Goal: Task Accomplishment & Management: Manage account settings

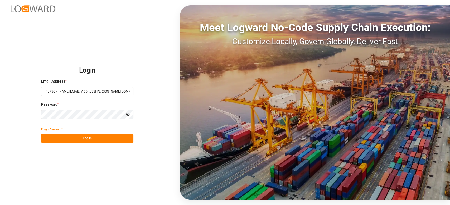
drag, startPoint x: 89, startPoint y: 140, endPoint x: 89, endPoint y: 136, distance: 4.0
click at [89, 140] on button "Log In" at bounding box center [87, 138] width 92 height 9
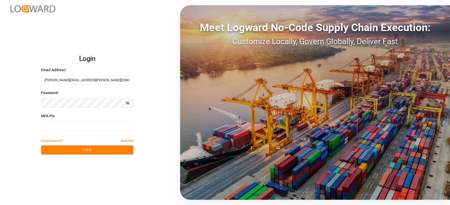
click at [91, 127] on input at bounding box center [87, 126] width 92 height 9
type input "222091"
click at [86, 149] on button "Log In" at bounding box center [87, 150] width 92 height 9
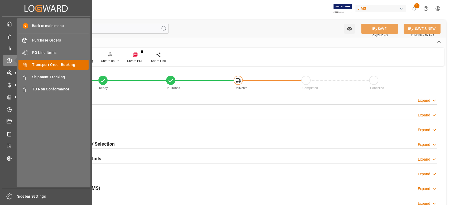
click at [49, 66] on span "Transport Order Booking" at bounding box center [60, 65] width 57 height 6
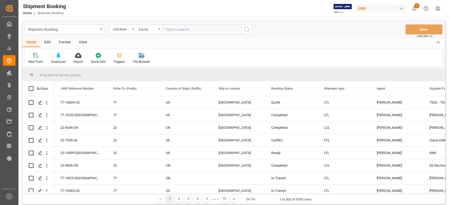
click at [175, 29] on input "text" at bounding box center [201, 29] width 79 height 10
type input "77-10310-CN"
click at [245, 28] on icon "search button" at bounding box center [246, 29] width 6 height 6
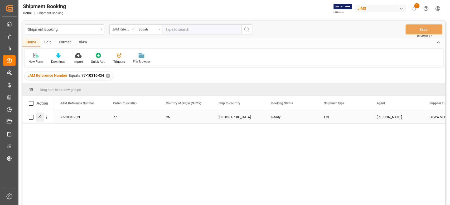
click at [41, 117] on icon "Press SPACE to select this row." at bounding box center [40, 117] width 4 height 4
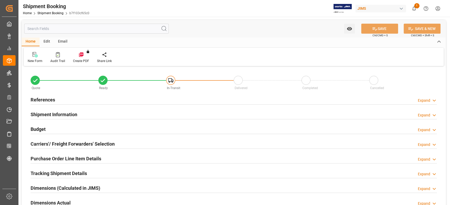
type input "0"
type input "[DATE]"
click at [51, 101] on h2 "References" at bounding box center [43, 99] width 24 height 7
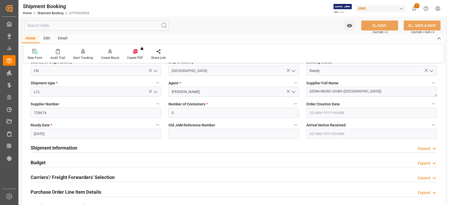
scroll to position [35, 0]
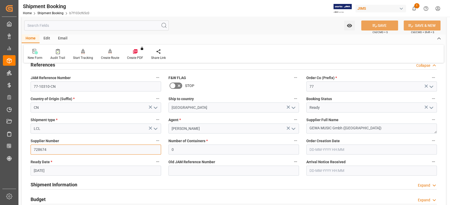
click at [61, 150] on input "728674" at bounding box center [96, 150] width 130 height 10
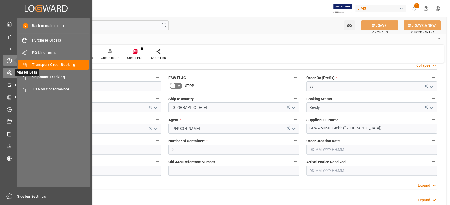
click at [8, 75] on icon at bounding box center [9, 72] width 5 height 5
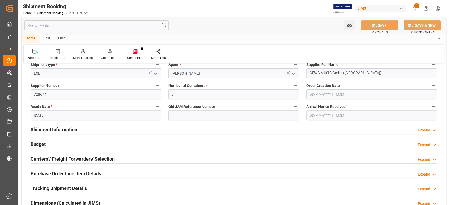
scroll to position [105, 0]
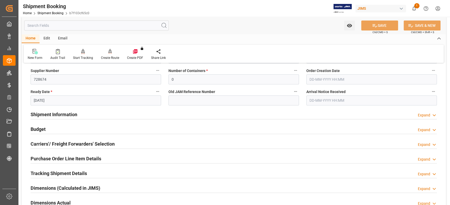
drag, startPoint x: 72, startPoint y: 115, endPoint x: 124, endPoint y: 115, distance: 51.9
click at [72, 115] on h2 "Shipment Information" at bounding box center [54, 114] width 47 height 7
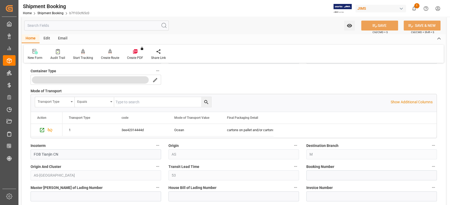
scroll to position [281, 0]
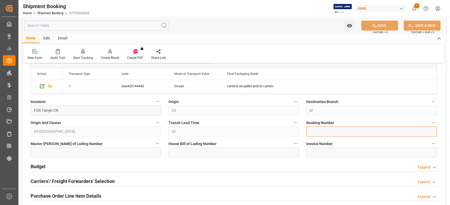
click at [320, 129] on input at bounding box center [371, 132] width 130 height 10
paste input "13634509"
type input "13634509"
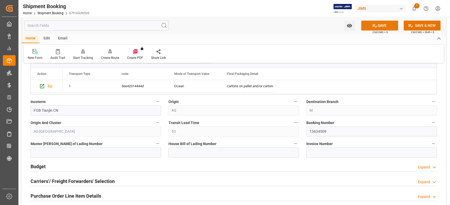
click at [369, 25] on button "SAVE" at bounding box center [379, 26] width 37 height 10
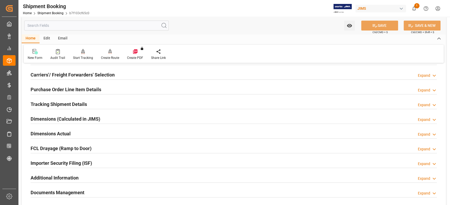
scroll to position [421, 0]
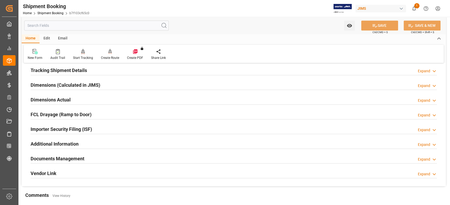
click at [47, 98] on h2 "Dimensions Actual" at bounding box center [51, 99] width 40 height 7
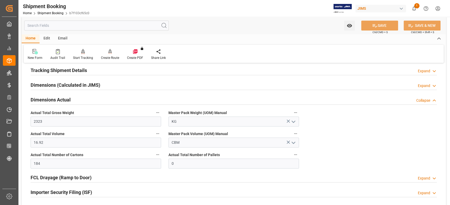
scroll to position [351, 0]
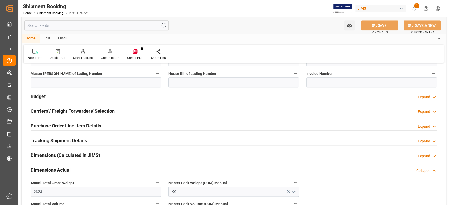
click at [43, 98] on h2 "Budget" at bounding box center [38, 96] width 15 height 7
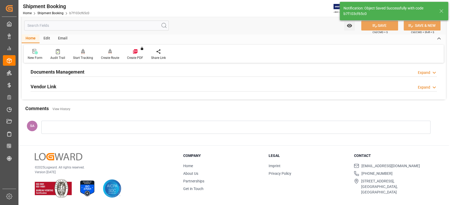
scroll to position [33, 0]
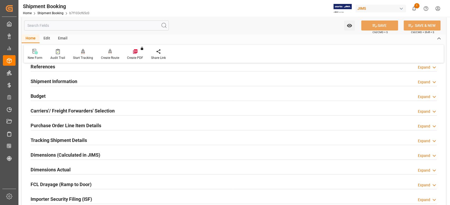
click at [44, 156] on h2 "Dimensions (Calculated in JIMS)" at bounding box center [66, 155] width 70 height 7
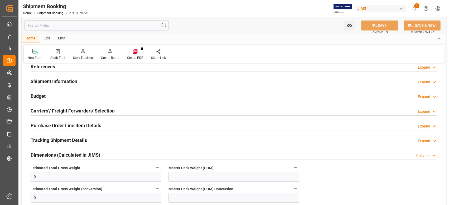
click at [77, 157] on h2 "Dimensions (Calculated in JIMS)" at bounding box center [66, 155] width 70 height 7
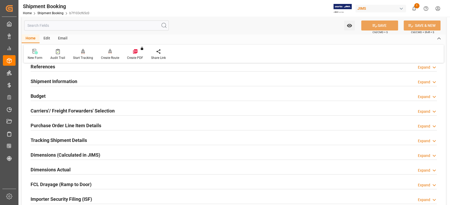
click at [56, 171] on h2 "Dimensions Actual" at bounding box center [51, 169] width 40 height 7
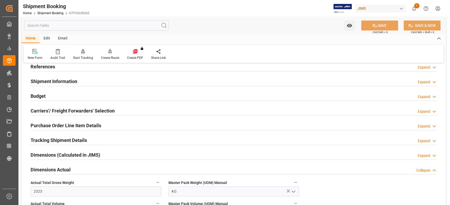
scroll to position [139, 0]
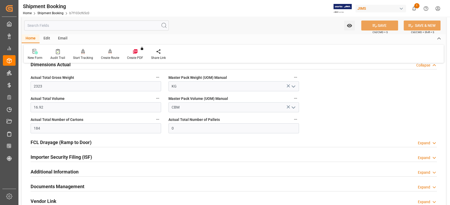
click at [76, 143] on h2 "FCL Drayage (Ramp to Door)" at bounding box center [61, 142] width 61 height 7
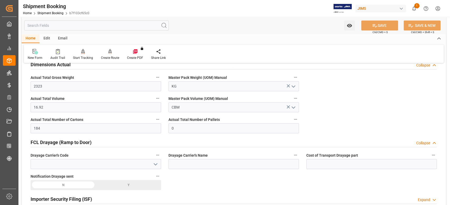
click at [76, 143] on h2 "FCL Drayage (Ramp to Door)" at bounding box center [61, 142] width 61 height 7
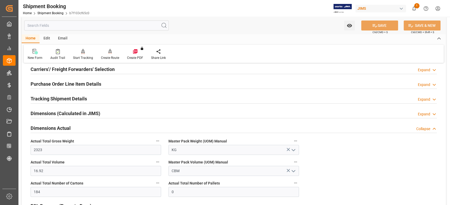
scroll to position [33, 0]
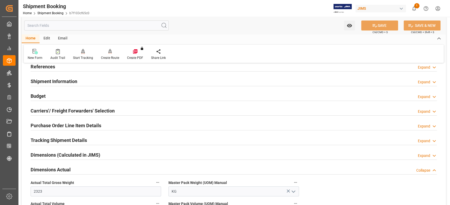
click at [45, 95] on h2 "Budget" at bounding box center [38, 96] width 15 height 7
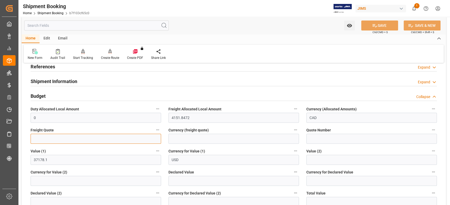
click at [41, 135] on input "text" at bounding box center [96, 139] width 130 height 10
type input "1800"
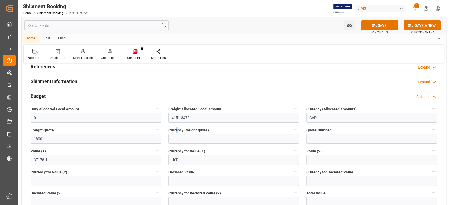
click at [176, 134] on div "Currency (freight quote)" at bounding box center [234, 135] width 138 height 21
click at [176, 138] on input at bounding box center [233, 139] width 130 height 10
click at [186, 140] on input at bounding box center [233, 139] width 130 height 10
type input "USD"
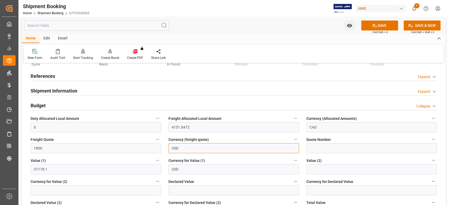
scroll to position [0, 0]
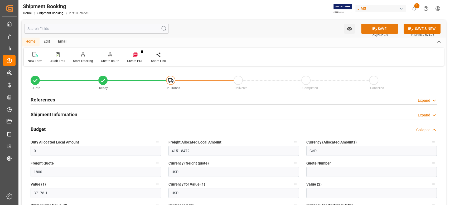
click at [383, 28] on button "SAVE" at bounding box center [379, 29] width 37 height 10
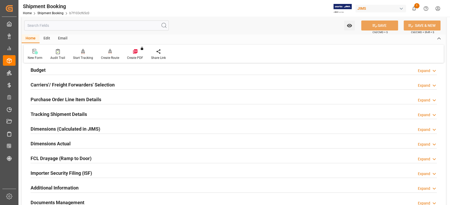
scroll to position [70, 0]
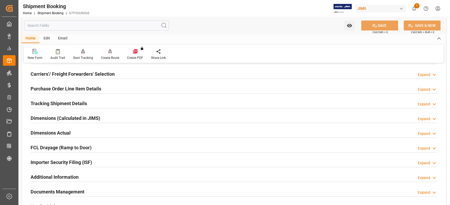
click at [57, 104] on h2 "Tracking Shipment Details" at bounding box center [59, 103] width 56 height 7
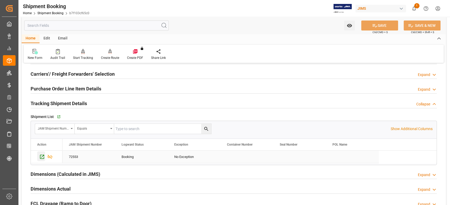
click at [42, 157] on icon "Press SPACE to select this row." at bounding box center [42, 157] width 6 height 6
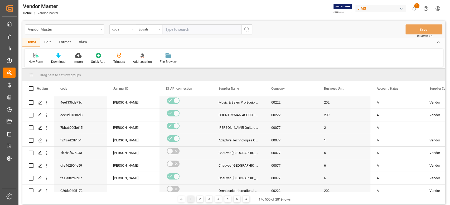
click at [122, 29] on div "code" at bounding box center [121, 29] width 18 height 6
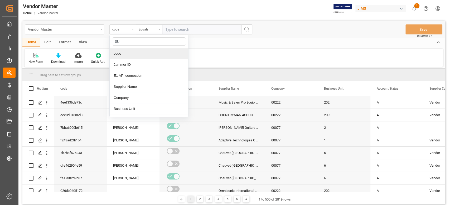
type input "SUP"
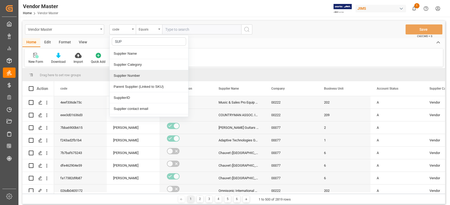
click at [131, 75] on div "Supplier Number" at bounding box center [149, 75] width 78 height 11
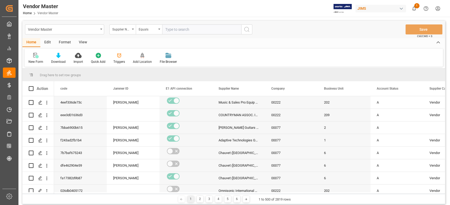
click at [203, 32] on input "text" at bounding box center [201, 29] width 79 height 10
paste input "728674"
type input "728674"
click at [244, 29] on icon "search button" at bounding box center [246, 29] width 6 height 6
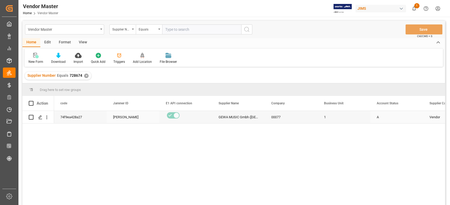
click at [280, 119] on div "00077" at bounding box center [291, 117] width 53 height 12
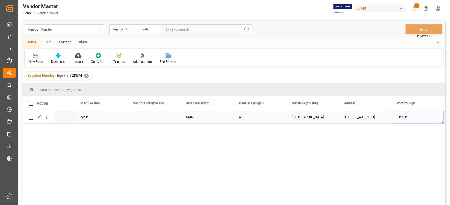
scroll to position [0, 770]
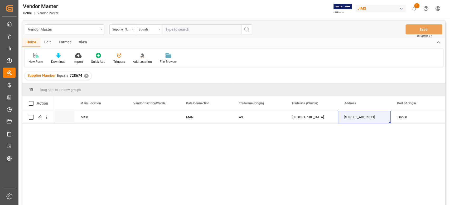
click at [84, 77] on div "✕" at bounding box center [86, 76] width 4 height 4
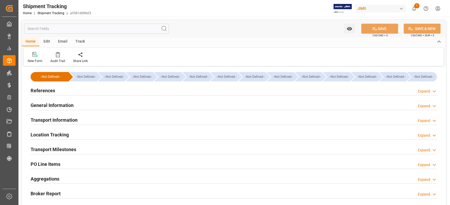
type input "15-09-2025 00:00"
type input "07-11-2025 00:00"
click at [62, 151] on h2 "Transport Milestones" at bounding box center [54, 149] width 46 height 7
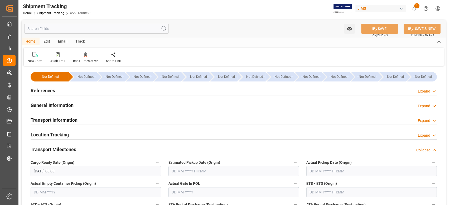
click at [72, 174] on input "15-09-2025 00:00" at bounding box center [96, 171] width 130 height 10
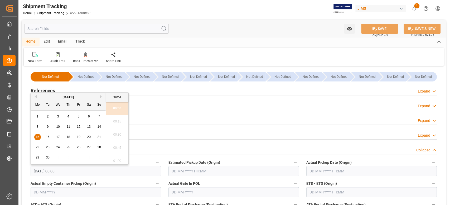
click at [72, 174] on input "15-09-2025 00:00" at bounding box center [96, 171] width 130 height 10
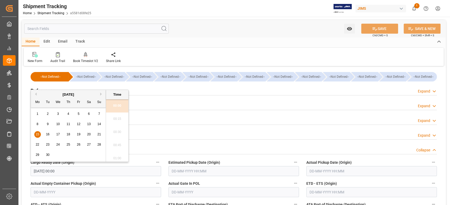
click at [72, 174] on input "15-09-2025 00:00" at bounding box center [96, 171] width 130 height 10
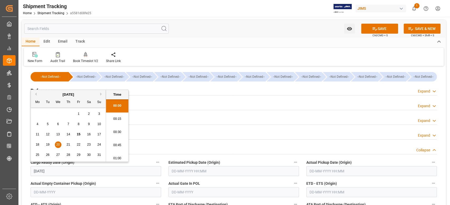
click at [248, 171] on input "text" at bounding box center [233, 171] width 130 height 10
type input "20-08-2025 00:00"
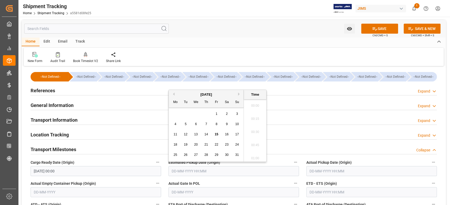
scroll to position [436, 0]
click at [345, 194] on input "text" at bounding box center [371, 192] width 130 height 10
type input "21-08-2025 00:00"
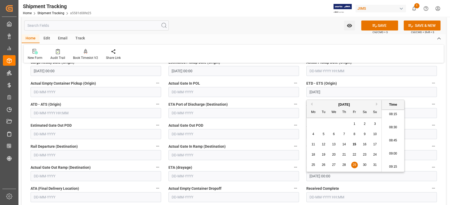
scroll to position [105, 0]
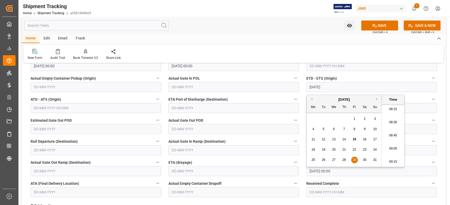
click at [325, 173] on input "07-11-2025 00:00" at bounding box center [371, 171] width 130 height 10
type input "29-08-2025 00:00"
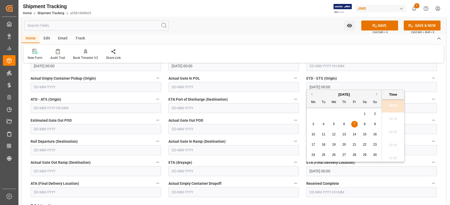
click at [312, 96] on button "Previous Month" at bounding box center [310, 94] width 3 height 3
click at [312, 134] on span "13" at bounding box center [312, 135] width 3 height 4
type input "13-10-2025 00:00"
click at [373, 27] on icon at bounding box center [375, 26] width 6 height 6
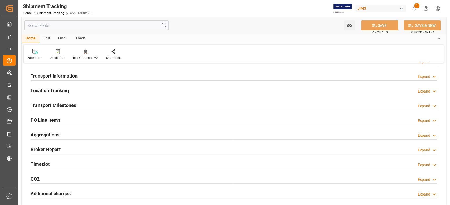
scroll to position [35, 0]
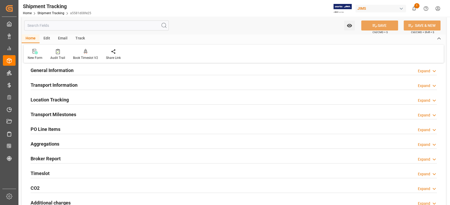
drag, startPoint x: 52, startPoint y: 113, endPoint x: 56, endPoint y: 113, distance: 4.2
click at [52, 113] on h2 "Transport Milestones" at bounding box center [54, 114] width 46 height 7
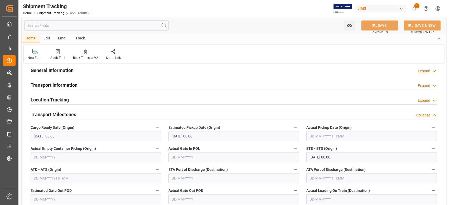
scroll to position [70, 0]
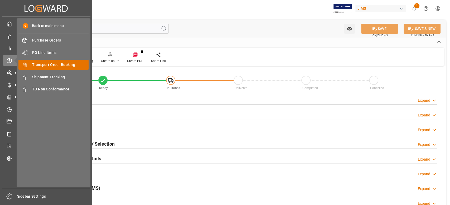
click at [61, 67] on span "Transport Order Booking" at bounding box center [60, 65] width 57 height 6
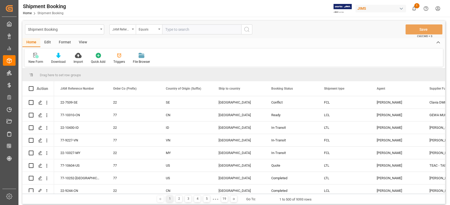
click at [186, 29] on input "text" at bounding box center [201, 29] width 79 height 10
paste input "77-10547-CN"
type input "77-10547-CN"
click at [246, 29] on icon "search button" at bounding box center [246, 29] width 6 height 6
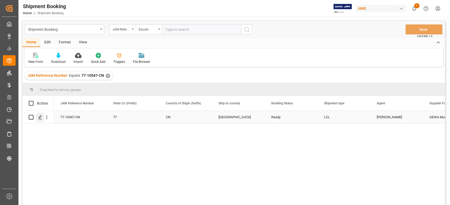
click at [41, 120] on div "Press SPACE to select this row." at bounding box center [40, 118] width 8 height 10
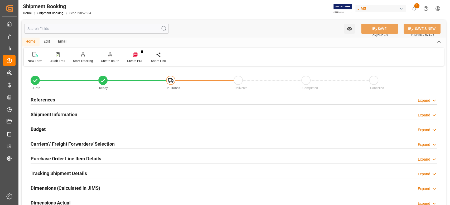
click at [53, 100] on h2 "References" at bounding box center [43, 99] width 24 height 7
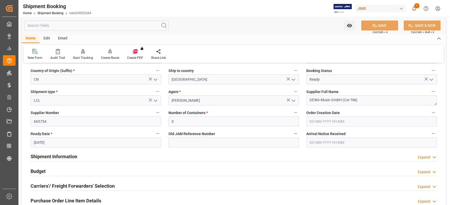
scroll to position [70, 0]
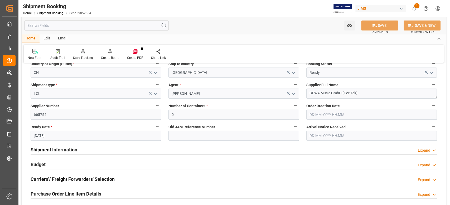
click at [43, 164] on h2 "Budget" at bounding box center [38, 164] width 15 height 7
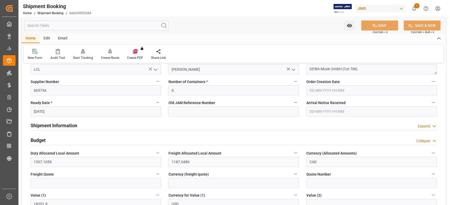
scroll to position [105, 0]
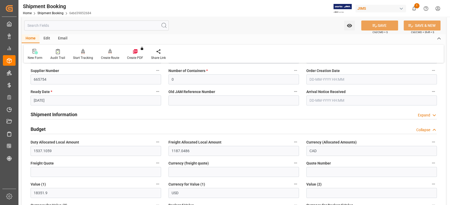
click at [42, 130] on h2 "Budget" at bounding box center [38, 129] width 15 height 7
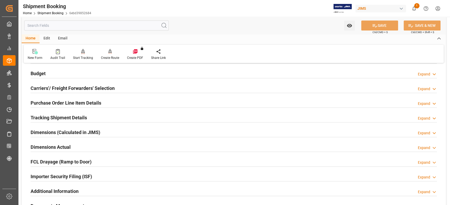
scroll to position [211, 0]
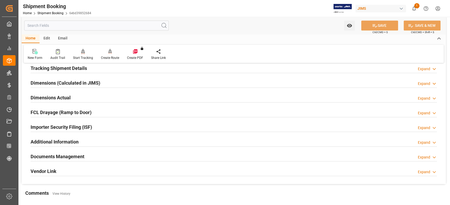
click at [48, 97] on h2 "Dimensions Actual" at bounding box center [51, 97] width 40 height 7
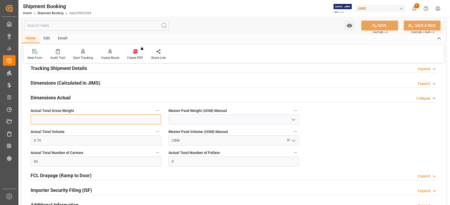
click at [62, 120] on input "text" at bounding box center [96, 120] width 130 height 10
type input "310"
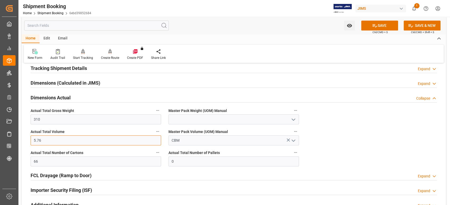
click at [51, 139] on input "5.76" at bounding box center [96, 141] width 130 height 10
type input "6.3"
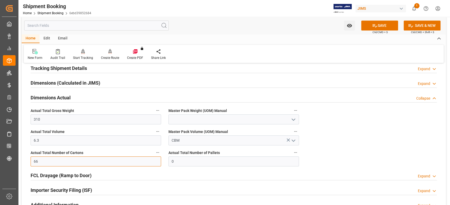
click at [44, 161] on input "66" at bounding box center [96, 162] width 130 height 10
type input "68"
click at [185, 120] on input at bounding box center [233, 120] width 130 height 10
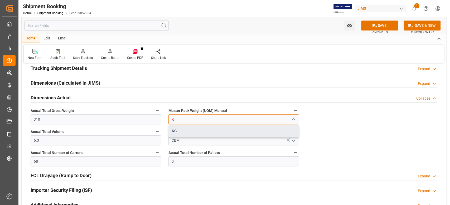
click at [183, 129] on div "KG" at bounding box center [234, 131] width 130 height 12
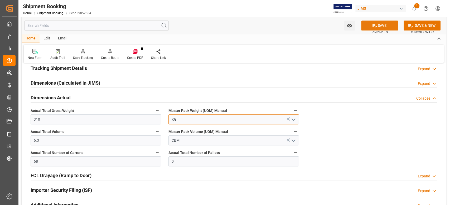
type input "KG"
click at [379, 26] on button "SAVE" at bounding box center [379, 26] width 37 height 10
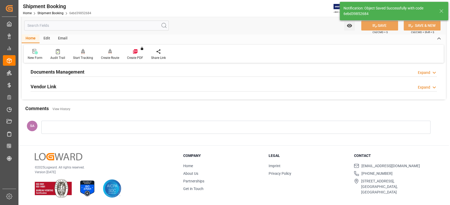
scroll to position [147, 0]
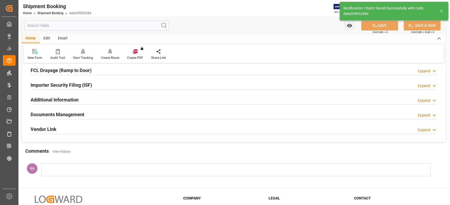
click at [65, 111] on h2 "Documents Management" at bounding box center [58, 114] width 54 height 7
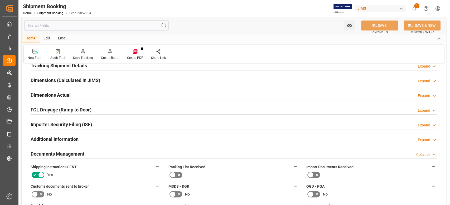
scroll to position [77, 0]
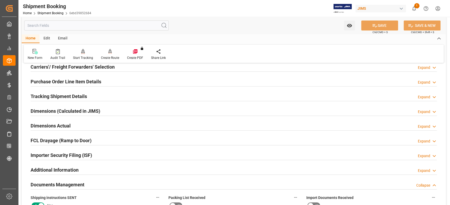
click at [65, 126] on h2 "Dimensions Actual" at bounding box center [51, 125] width 40 height 7
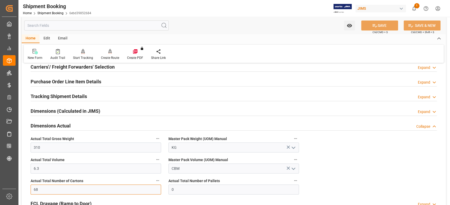
click at [42, 191] on input "68" at bounding box center [96, 190] width 130 height 10
type input "66"
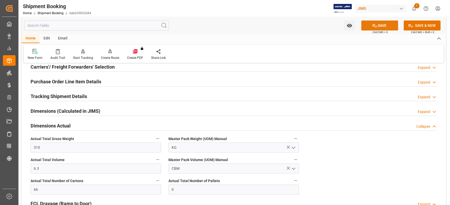
click at [383, 24] on button "SAVE" at bounding box center [379, 26] width 37 height 10
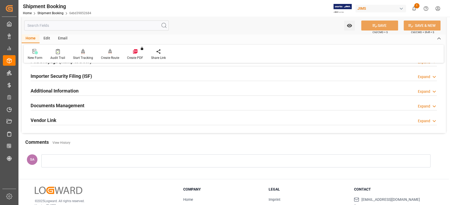
scroll to position [147, 0]
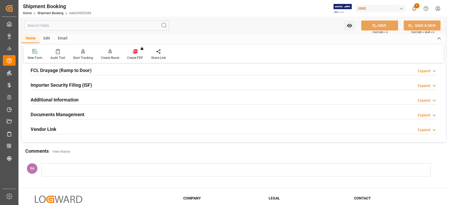
drag, startPoint x: 57, startPoint y: 113, endPoint x: 76, endPoint y: 113, distance: 18.7
click at [57, 113] on h2 "Documents Management" at bounding box center [58, 114] width 54 height 7
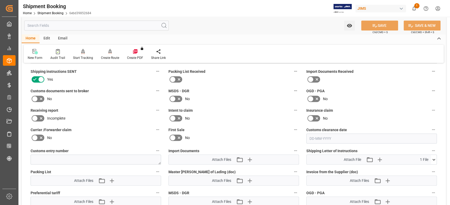
scroll to position [218, 0]
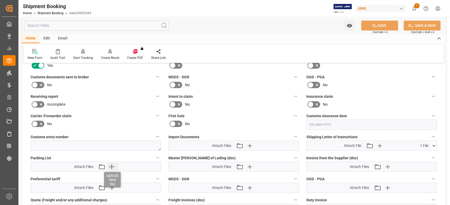
click at [112, 167] on icon "button" at bounding box center [111, 167] width 8 height 8
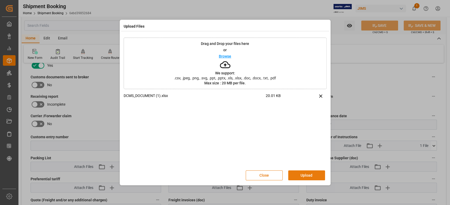
click at [303, 176] on button "Upload" at bounding box center [306, 176] width 37 height 10
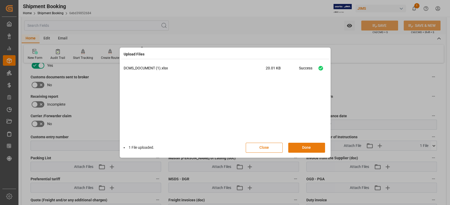
click at [311, 148] on button "Done" at bounding box center [306, 148] width 37 height 10
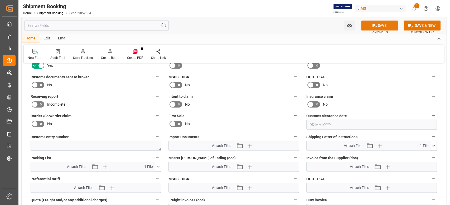
click at [369, 28] on button "SAVE" at bounding box center [379, 26] width 37 height 10
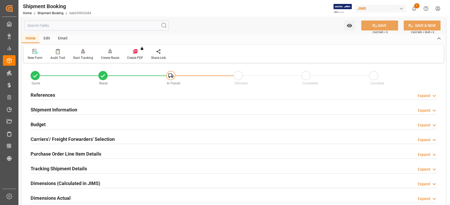
scroll to position [0, 0]
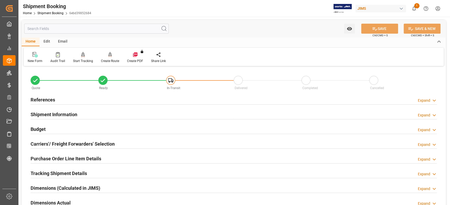
click at [49, 100] on h2 "References" at bounding box center [43, 99] width 24 height 7
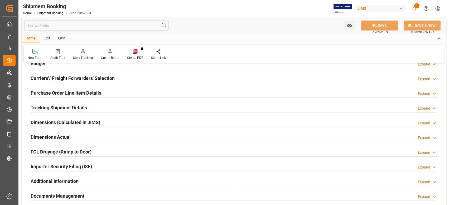
scroll to position [211, 0]
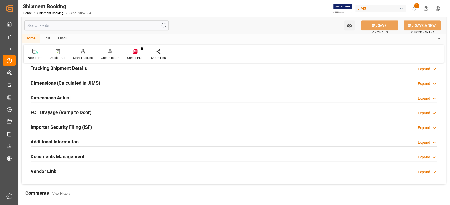
click at [42, 100] on h2 "Dimensions Actual" at bounding box center [51, 97] width 40 height 7
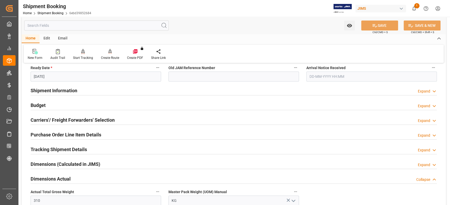
scroll to position [140, 0]
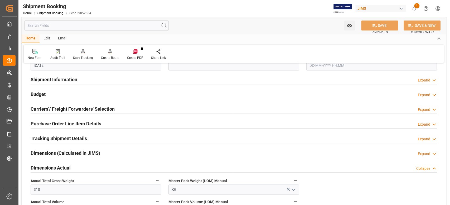
click at [39, 96] on h2 "Budget" at bounding box center [38, 94] width 15 height 7
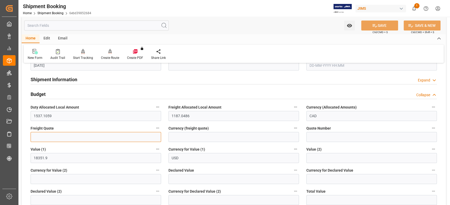
click at [44, 133] on input "text" at bounding box center [96, 137] width 130 height 10
type input "1250"
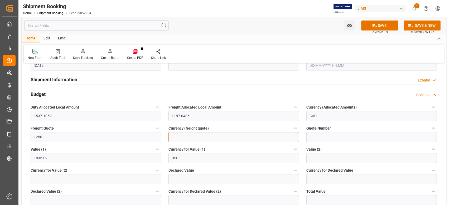
click at [215, 137] on input at bounding box center [233, 137] width 130 height 10
type input "USD"
click at [367, 28] on button "SAVE" at bounding box center [379, 26] width 37 height 10
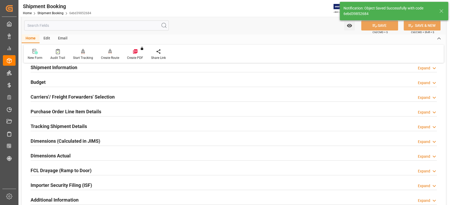
scroll to position [0, 0]
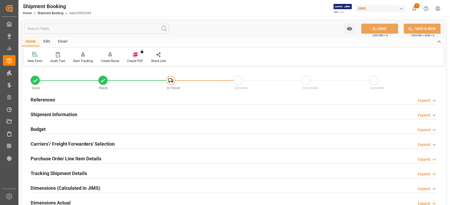
click at [63, 117] on h2 "Shipment Information" at bounding box center [54, 114] width 47 height 7
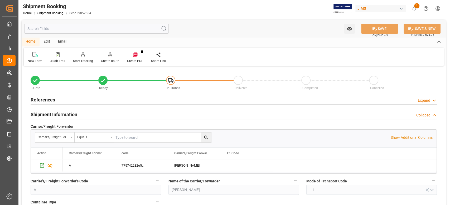
scroll to position [140, 0]
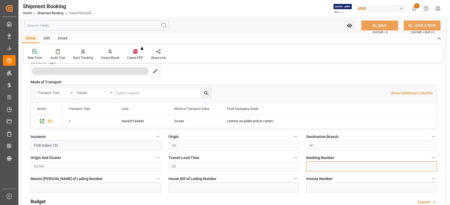
click at [318, 165] on input at bounding box center [371, 167] width 130 height 10
paste input "13634713"
type input "13634713"
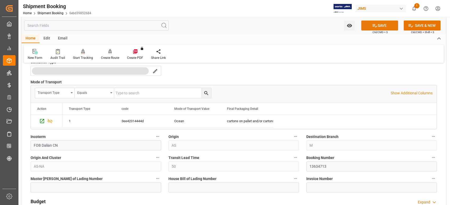
click at [383, 22] on button "SAVE" at bounding box center [379, 26] width 37 height 10
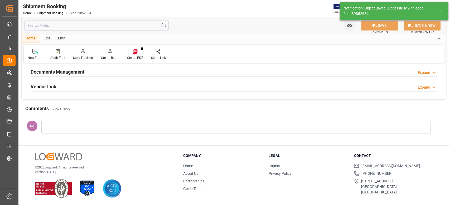
scroll to position [68, 0]
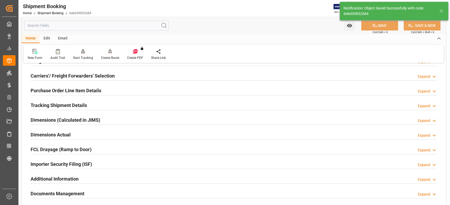
click at [53, 107] on h2 "Tracking Shipment Details" at bounding box center [59, 105] width 56 height 7
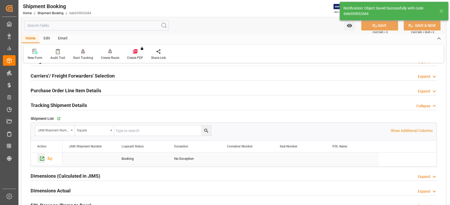
click at [41, 158] on icon "Press SPACE to select this row." at bounding box center [42, 159] width 6 height 6
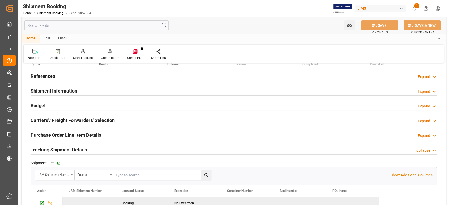
scroll to position [0, 0]
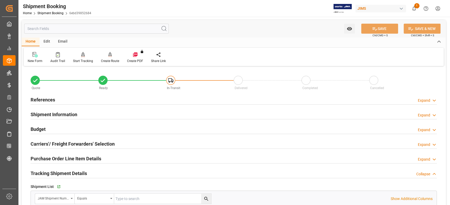
click at [46, 103] on h2 "References" at bounding box center [43, 99] width 24 height 7
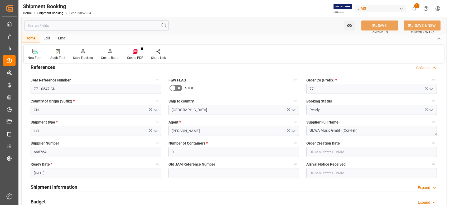
scroll to position [70, 0]
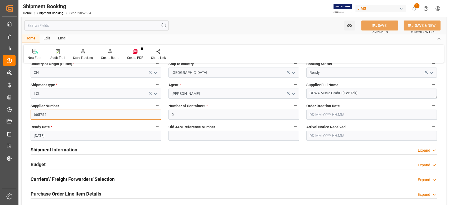
click at [50, 119] on input "665754" at bounding box center [96, 115] width 130 height 10
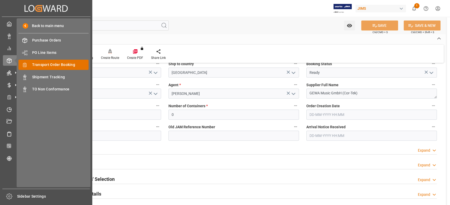
click at [38, 66] on span "Transport Order Booking" at bounding box center [60, 65] width 57 height 6
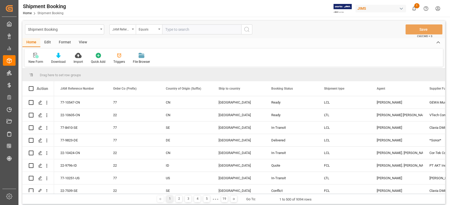
click at [193, 33] on input "text" at bounding box center [201, 29] width 79 height 10
paste input "77-9898-CN"
type input "77-9898-CN"
click at [245, 29] on icon "search button" at bounding box center [246, 29] width 6 height 6
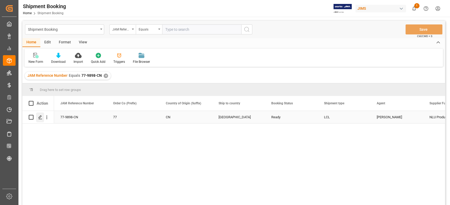
click at [40, 119] on line "Press SPACE to select this row." at bounding box center [40, 119] width 3 height 0
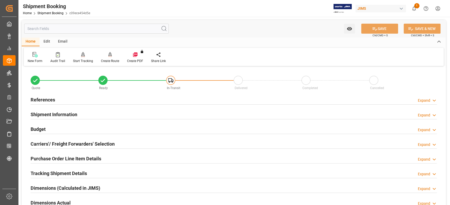
click at [37, 101] on h2 "References" at bounding box center [43, 99] width 24 height 7
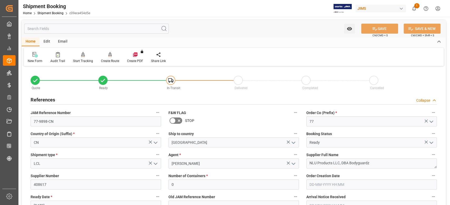
click at [37, 101] on h2 "References" at bounding box center [43, 99] width 24 height 7
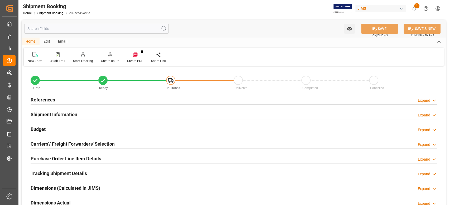
click at [42, 98] on h2 "References" at bounding box center [43, 99] width 24 height 7
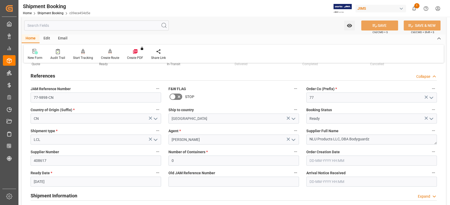
scroll to position [35, 0]
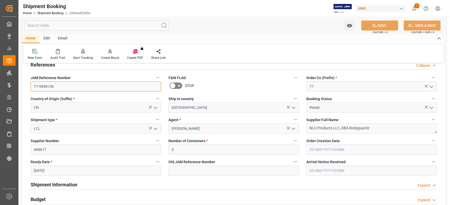
click at [56, 89] on input "77-9898-CN" at bounding box center [96, 87] width 130 height 10
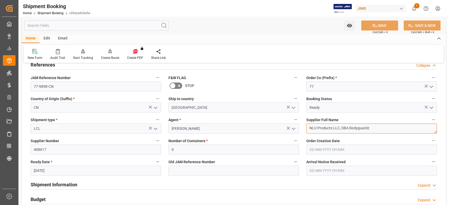
click at [377, 129] on textarea "NLU Products LLC, DBA Bodyguardz" at bounding box center [371, 129] width 130 height 10
drag, startPoint x: 377, startPoint y: 129, endPoint x: 266, endPoint y: 116, distance: 110.9
click at [268, 116] on div "Quote Ready In-Transit Delivered Completed Cancelled References Collapse JAM Re…" at bounding box center [234, 196] width 424 height 327
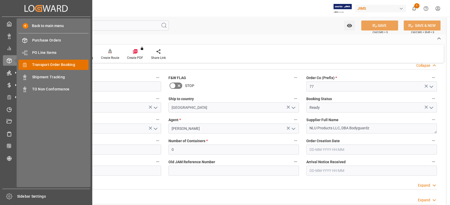
click at [41, 66] on span "Transport Order Booking" at bounding box center [60, 65] width 57 height 6
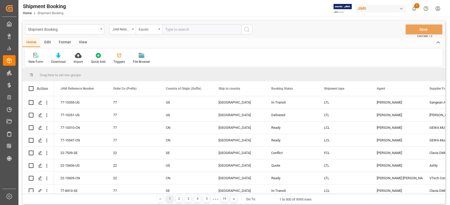
click at [181, 31] on input "text" at bounding box center [201, 29] width 79 height 10
type input "77-8907-CN"
click at [246, 31] on icon "search button" at bounding box center [246, 29] width 6 height 6
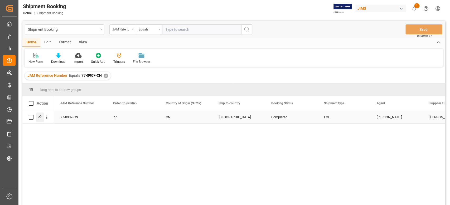
click at [41, 119] on icon "Press SPACE to select this row." at bounding box center [40, 117] width 4 height 4
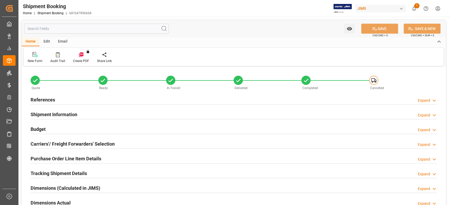
type input "1"
type input "10-05-2025"
type input "20-06-2025 00:00"
click at [42, 97] on h2 "References" at bounding box center [43, 99] width 24 height 7
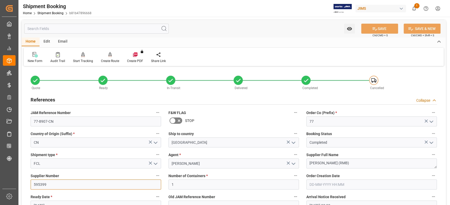
click at [59, 186] on input "595399" at bounding box center [96, 185] width 130 height 10
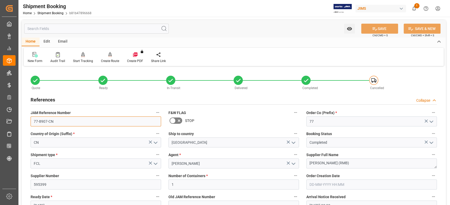
click at [74, 121] on input "77-8907-CN" at bounding box center [96, 122] width 130 height 10
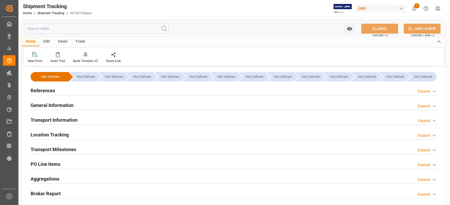
scroll to position [35, 0]
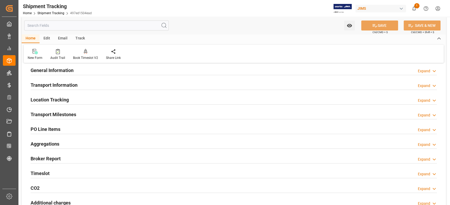
click at [63, 115] on h2 "Transport Milestones" at bounding box center [54, 114] width 46 height 7
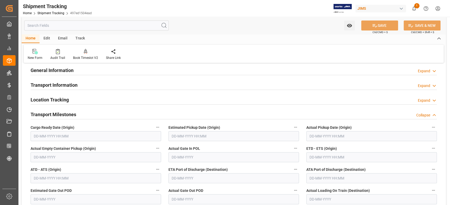
click at [62, 135] on input "text" at bounding box center [96, 136] width 130 height 10
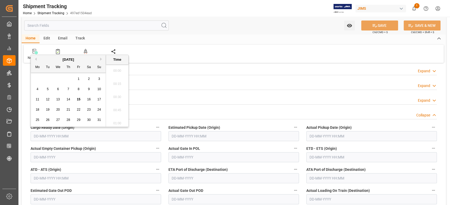
scroll to position [436, 0]
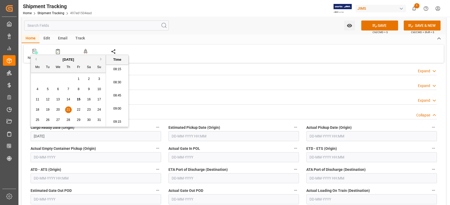
click at [267, 138] on input "text" at bounding box center [233, 136] width 130 height 10
type input "[DATE] 00:00"
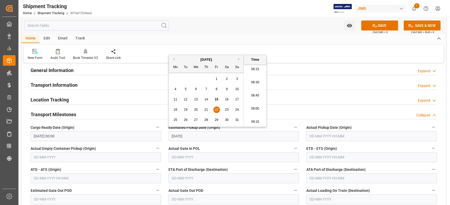
click at [320, 158] on input "text" at bounding box center [371, 157] width 130 height 10
type input "[DATE] 00:00"
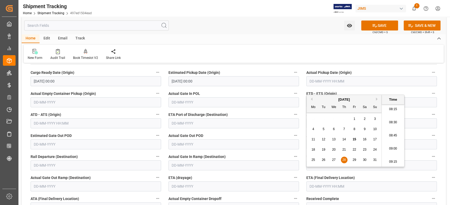
scroll to position [105, 0]
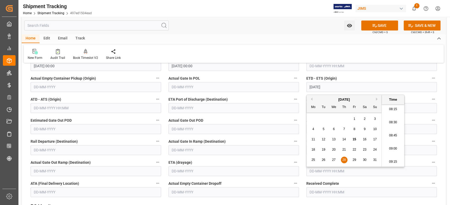
click at [323, 172] on input "text" at bounding box center [371, 171] width 130 height 10
type input "[DATE] 00:00"
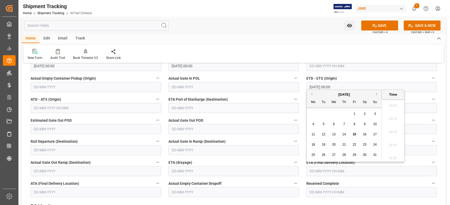
scroll to position [436, 0]
click at [376, 94] on button "Next Month" at bounding box center [377, 94] width 3 height 3
click at [354, 125] on span "10" at bounding box center [353, 124] width 3 height 4
type input "[DATE] 00:00"
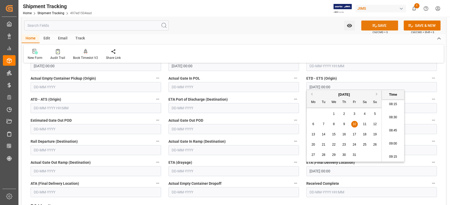
click at [386, 26] on button "SAVE" at bounding box center [379, 26] width 37 height 10
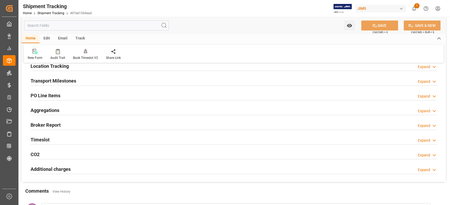
scroll to position [70, 0]
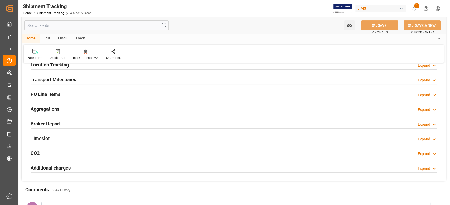
click at [69, 81] on h2 "Transport Milestones" at bounding box center [54, 79] width 46 height 7
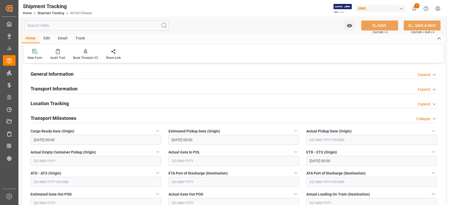
scroll to position [0, 0]
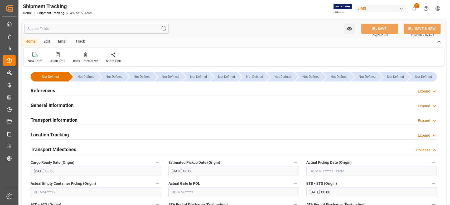
click at [52, 91] on h2 "References" at bounding box center [43, 90] width 24 height 7
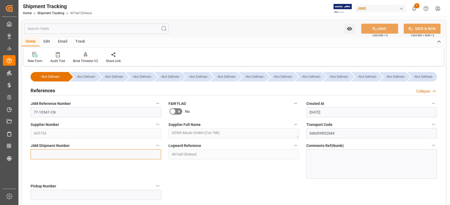
click at [120, 156] on input at bounding box center [96, 155] width 130 height 10
paste input "72598"
type input "72598"
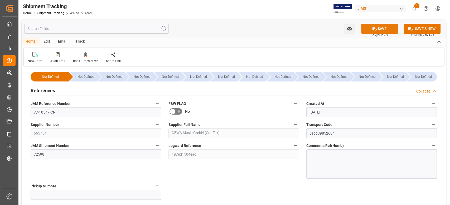
click at [370, 29] on button "SAVE" at bounding box center [379, 29] width 37 height 10
